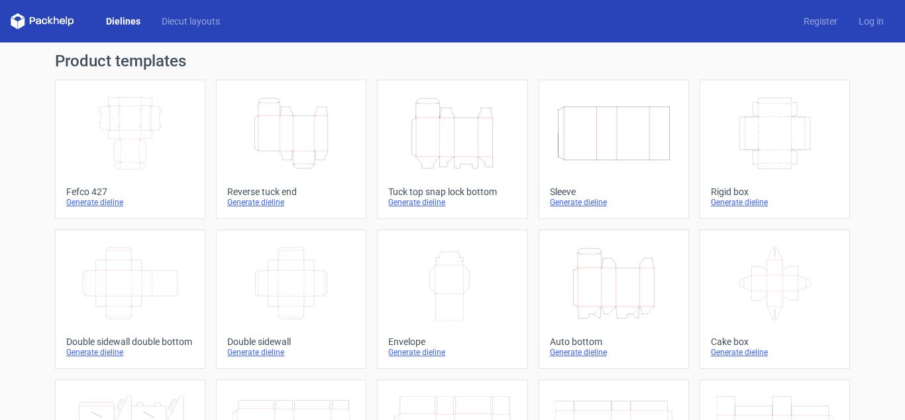
click at [449, 146] on icon "Height Depth Width" at bounding box center [452, 133] width 117 height 74
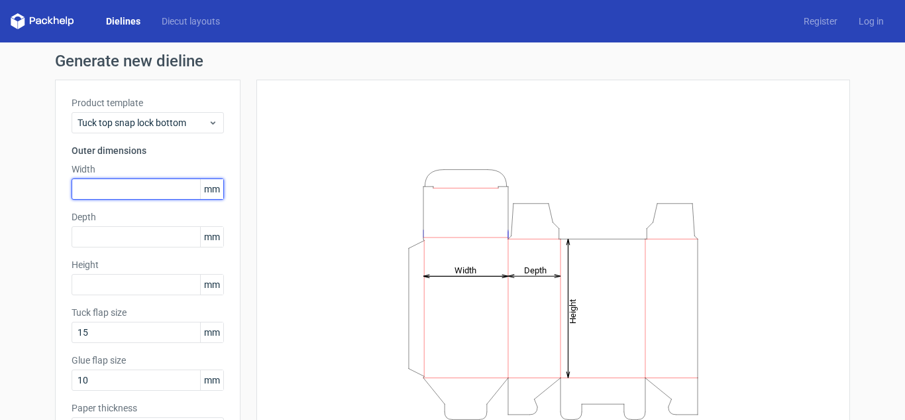
click at [138, 192] on input "text" at bounding box center [148, 188] width 152 height 21
type input "60"
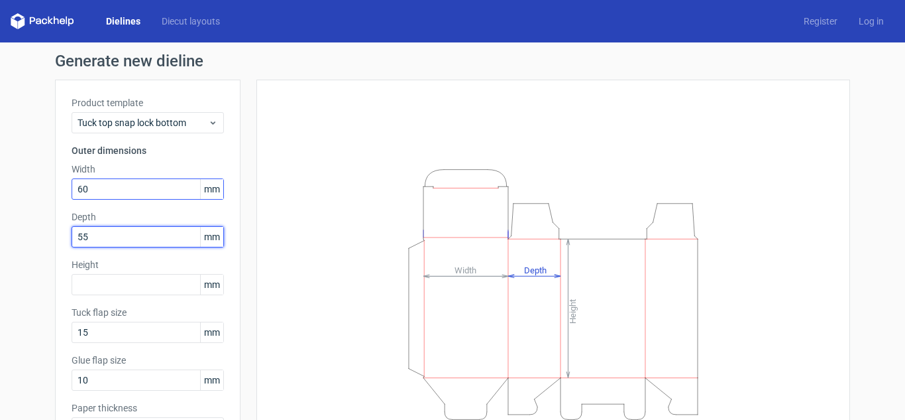
type input "55"
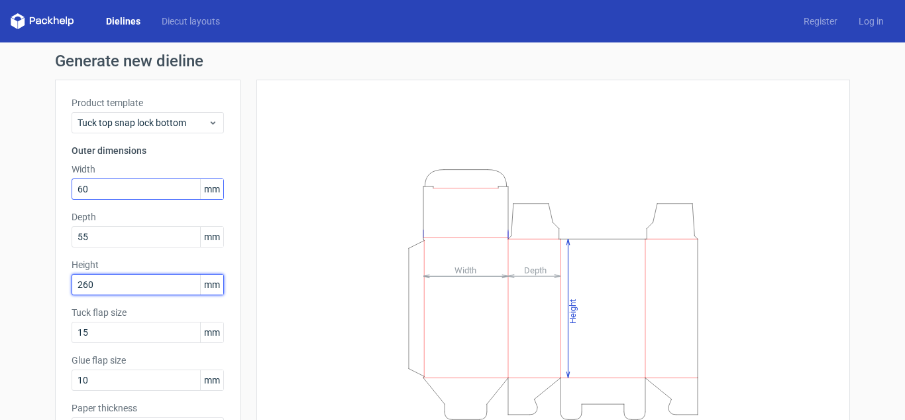
type input "260"
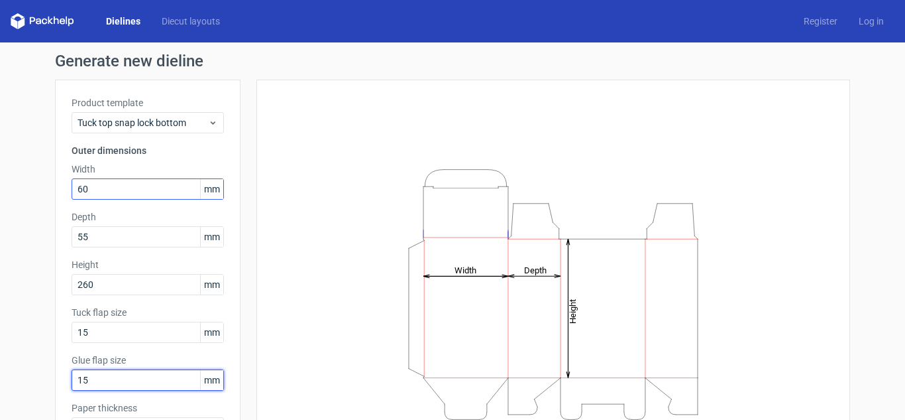
type input "15"
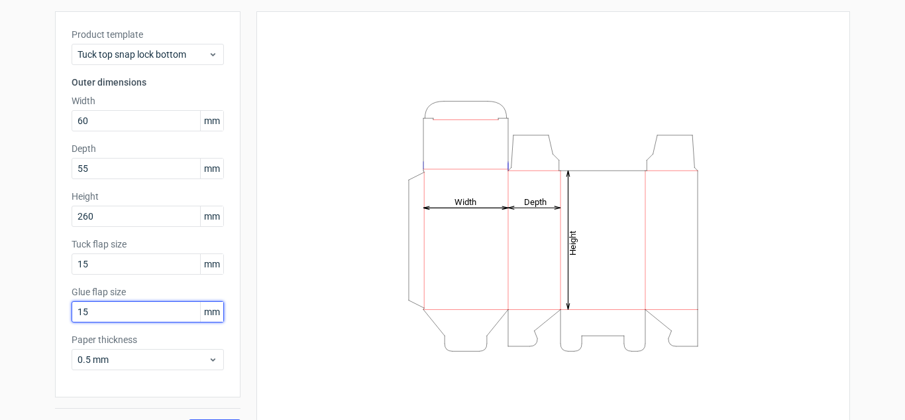
scroll to position [99, 0]
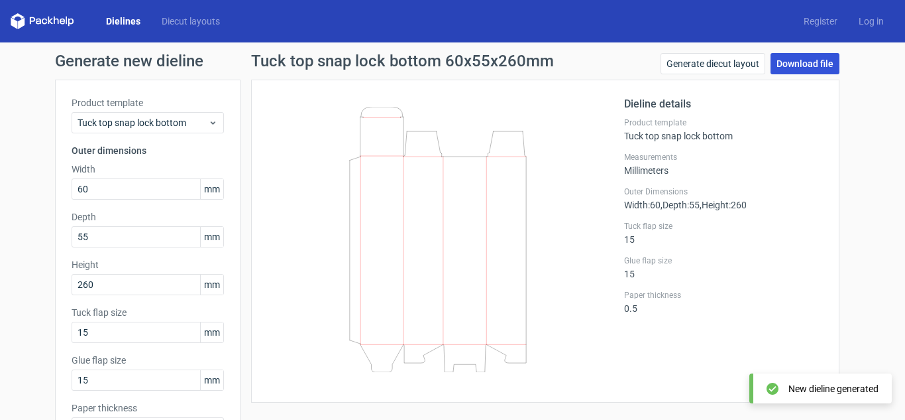
click at [799, 62] on link "Download file" at bounding box center [805, 63] width 69 height 21
